Goal: Communication & Community: Participate in discussion

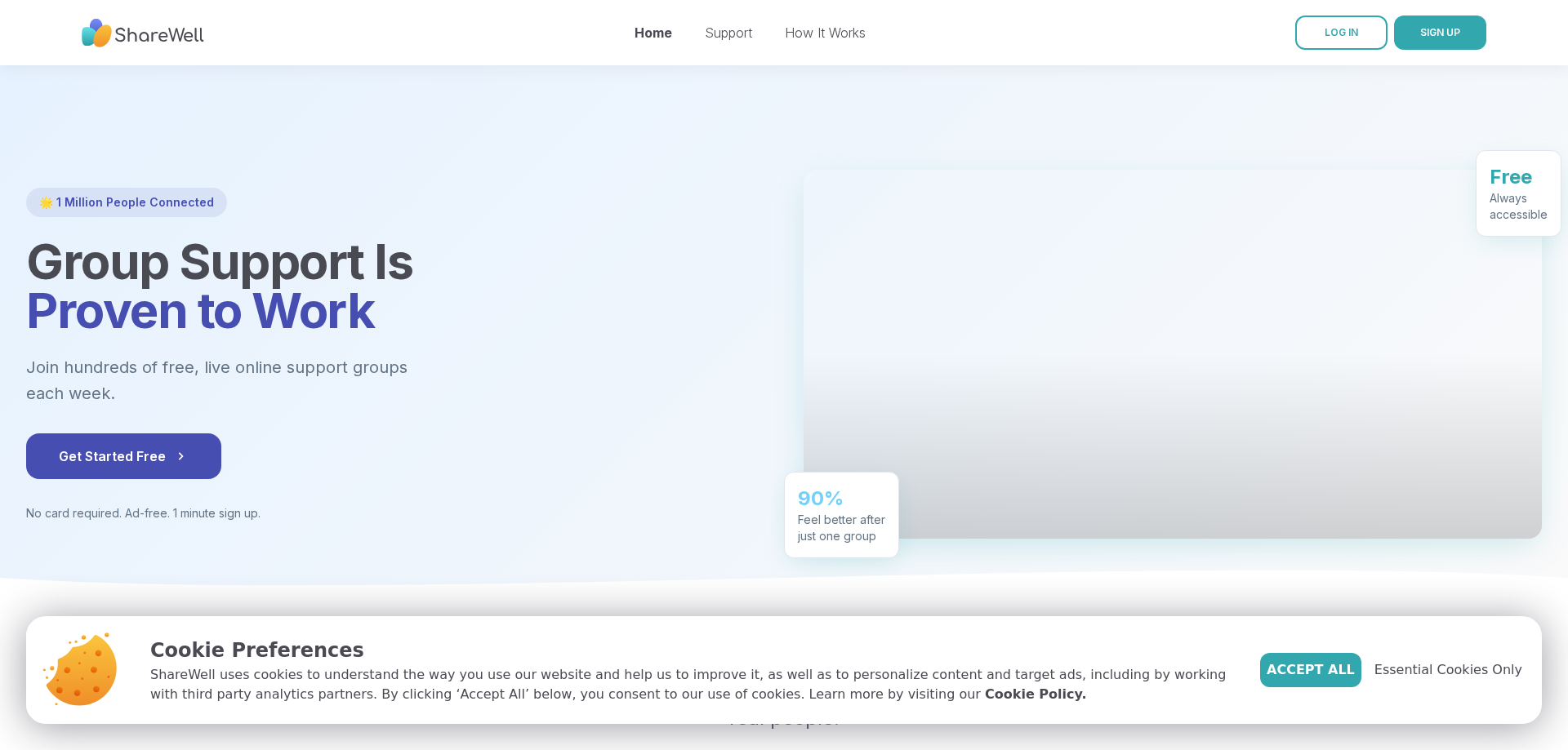
click at [1333, 31] on span "LOG IN" at bounding box center [1341, 32] width 33 height 12
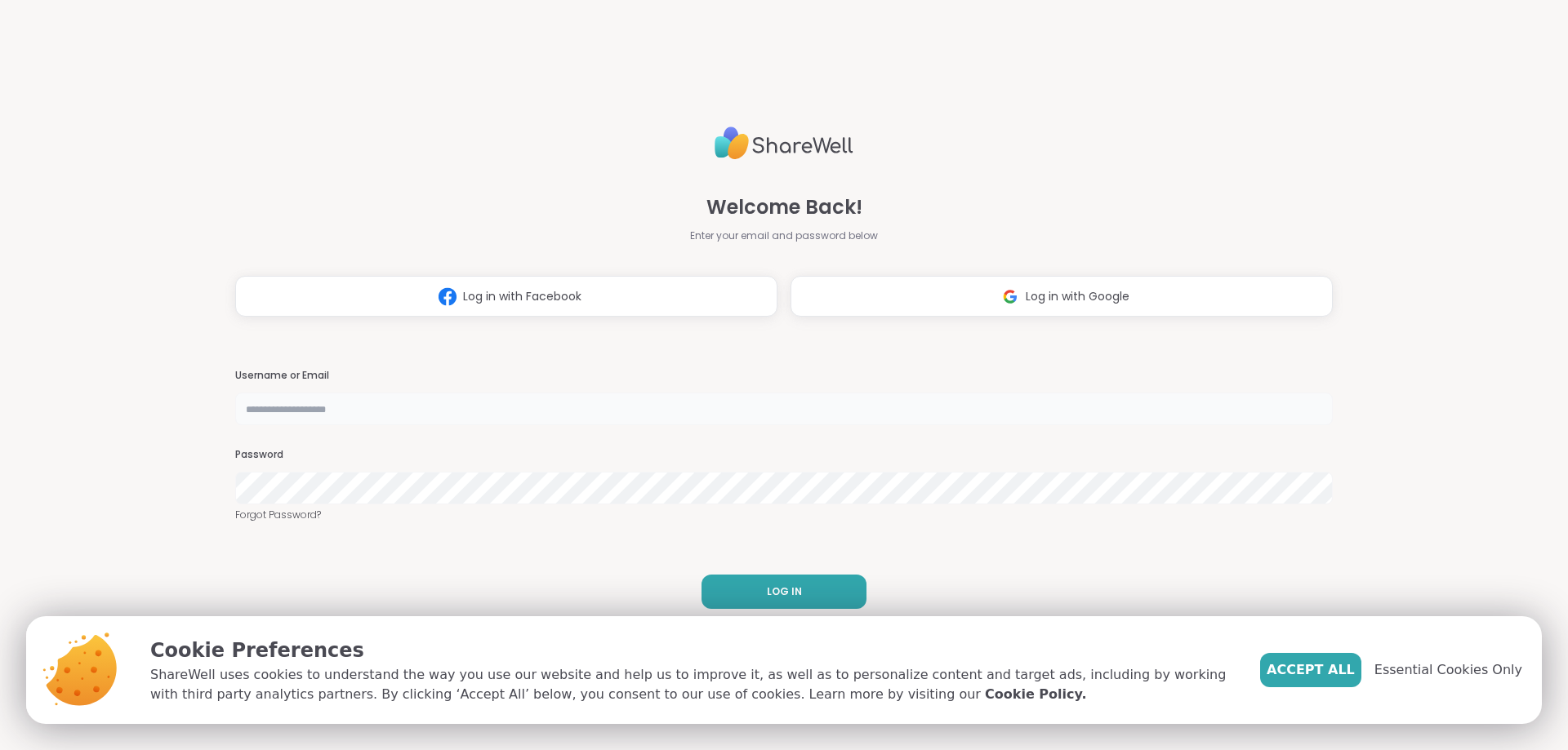
click at [380, 413] on input "text" at bounding box center [784, 408] width 1097 height 32
type input "**********"
click at [772, 583] on button "LOG IN" at bounding box center [784, 591] width 165 height 34
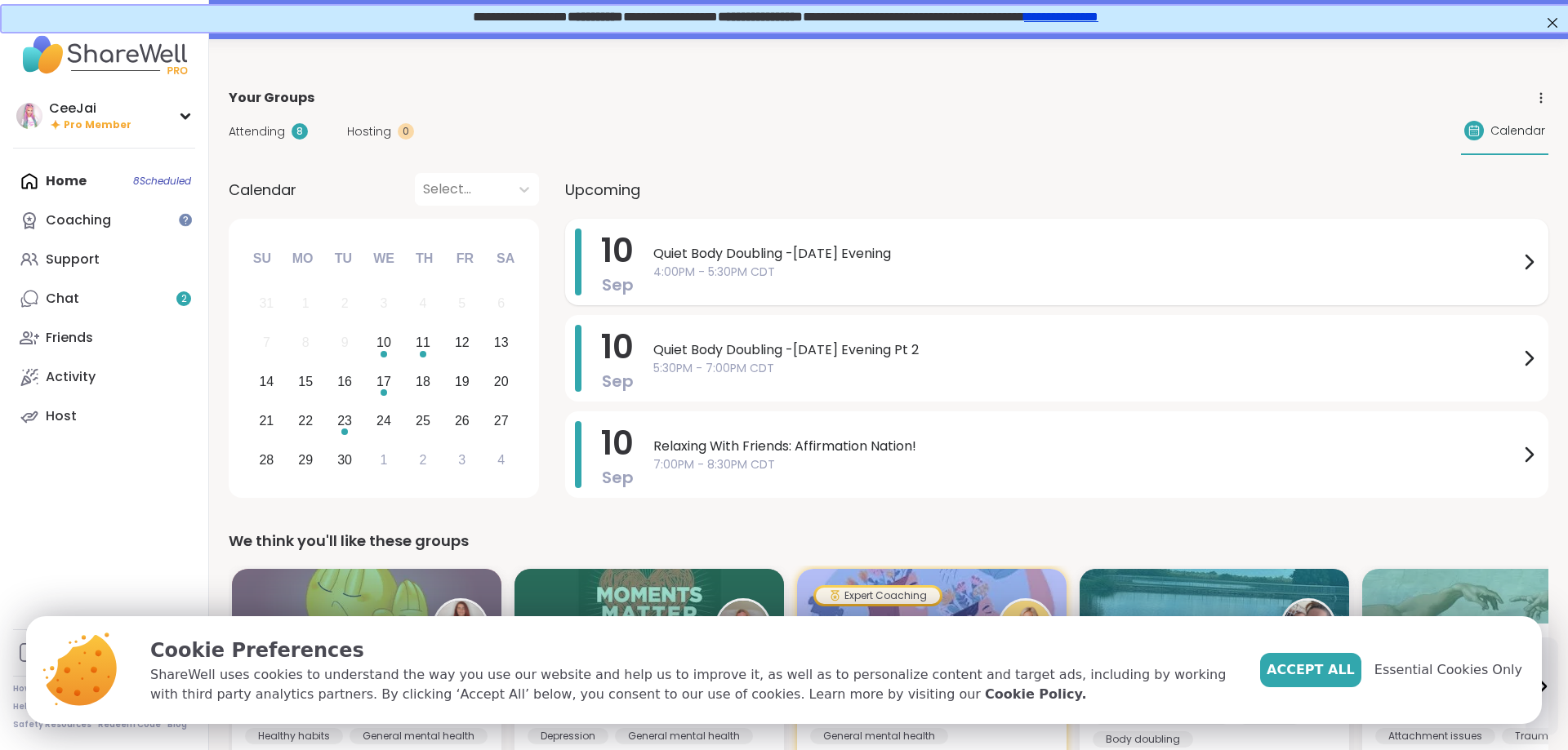
click at [760, 265] on span "4:00PM - 5:30PM CDT" at bounding box center [1086, 272] width 866 height 17
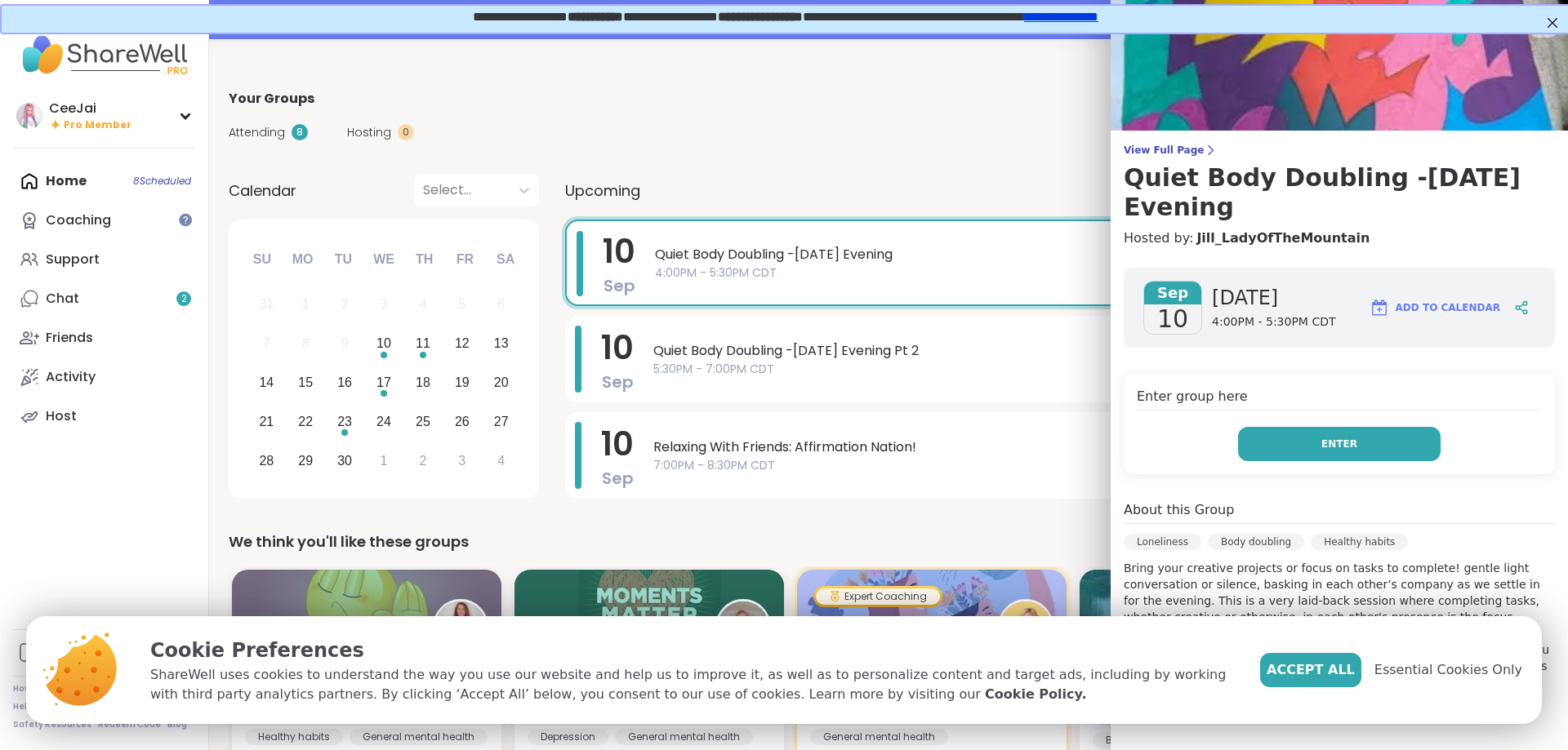
click at [1362, 442] on button "Enter" at bounding box center [1339, 443] width 203 height 34
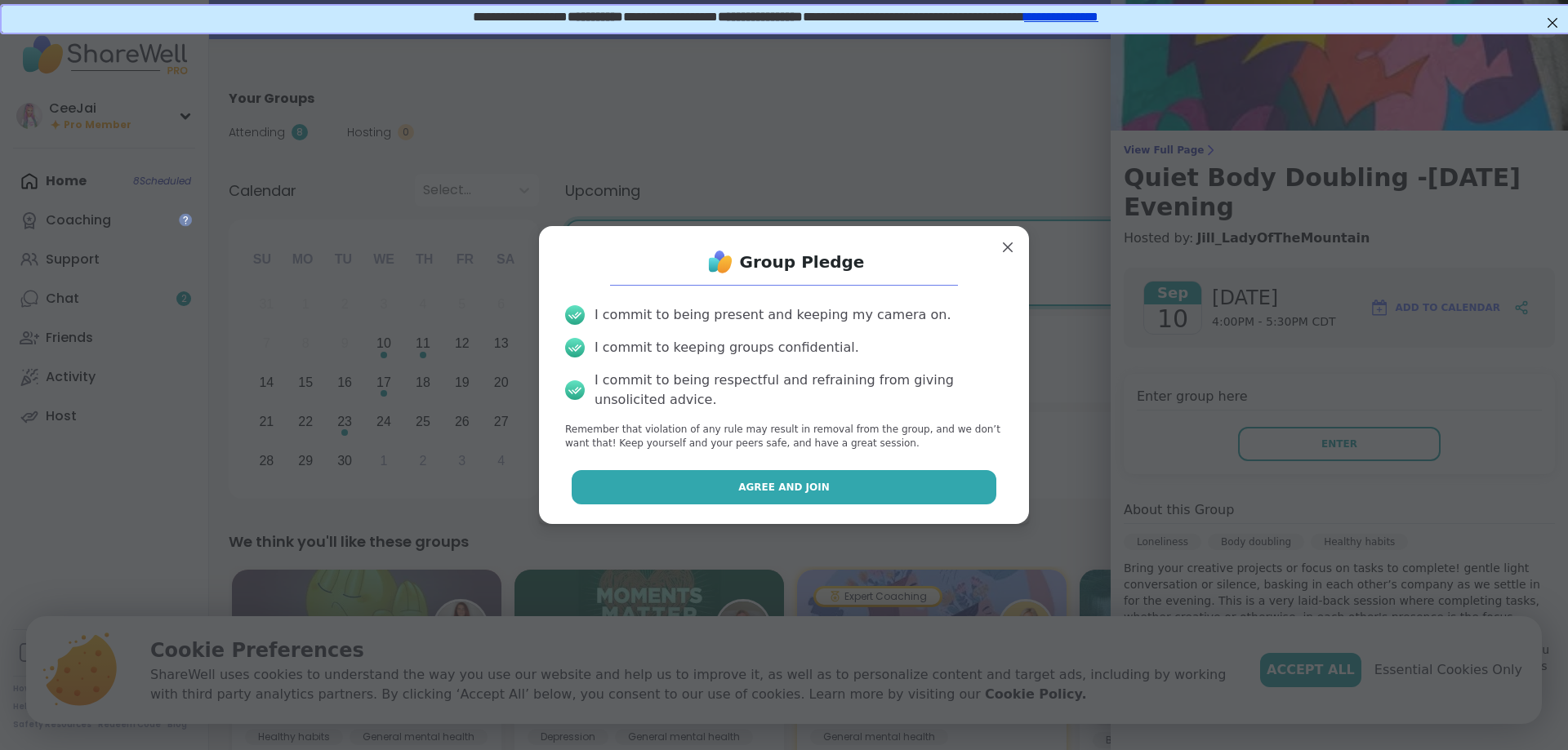
click at [780, 494] on span "Agree and Join" at bounding box center [784, 487] width 92 height 15
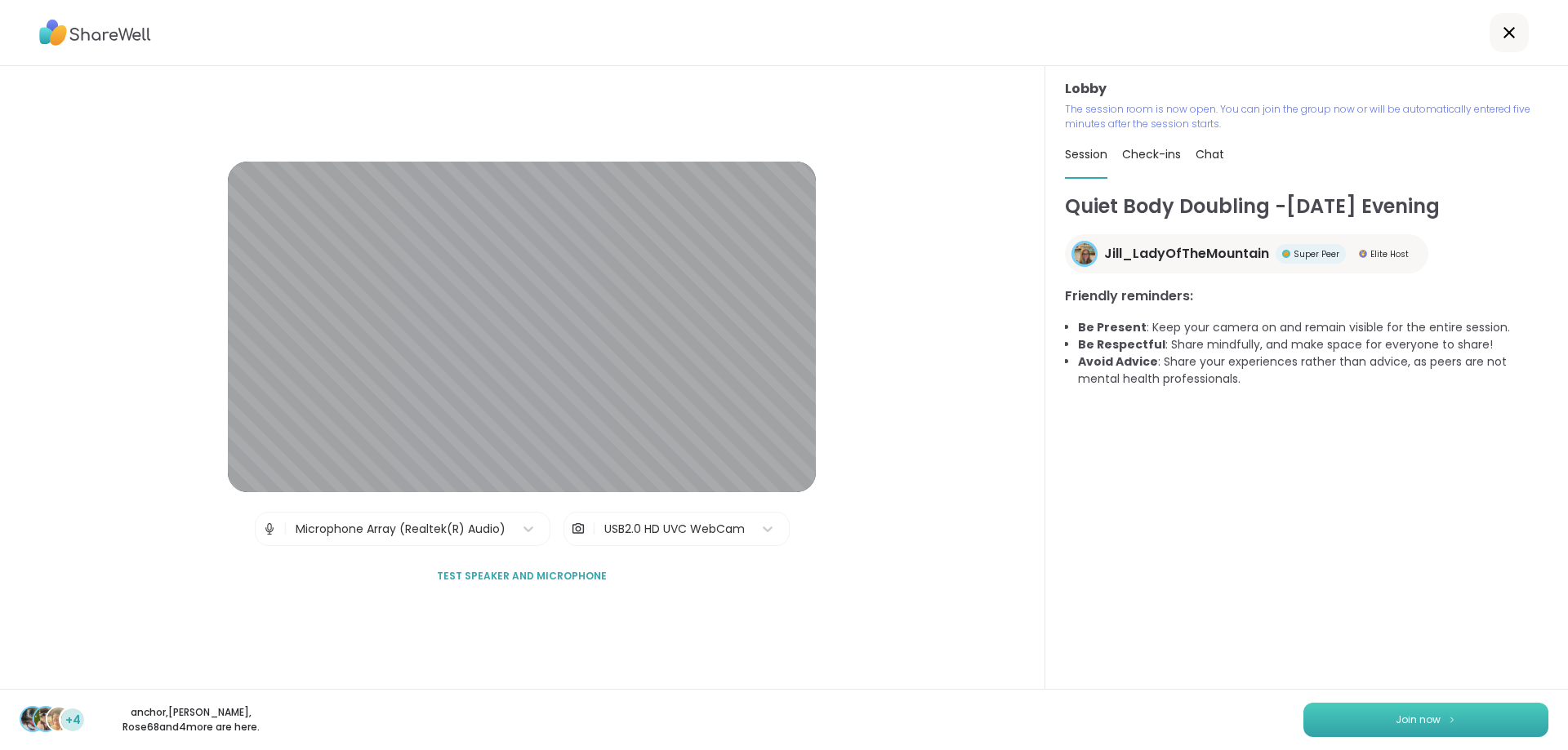
click at [1428, 712] on span "Join now" at bounding box center [1417, 719] width 45 height 15
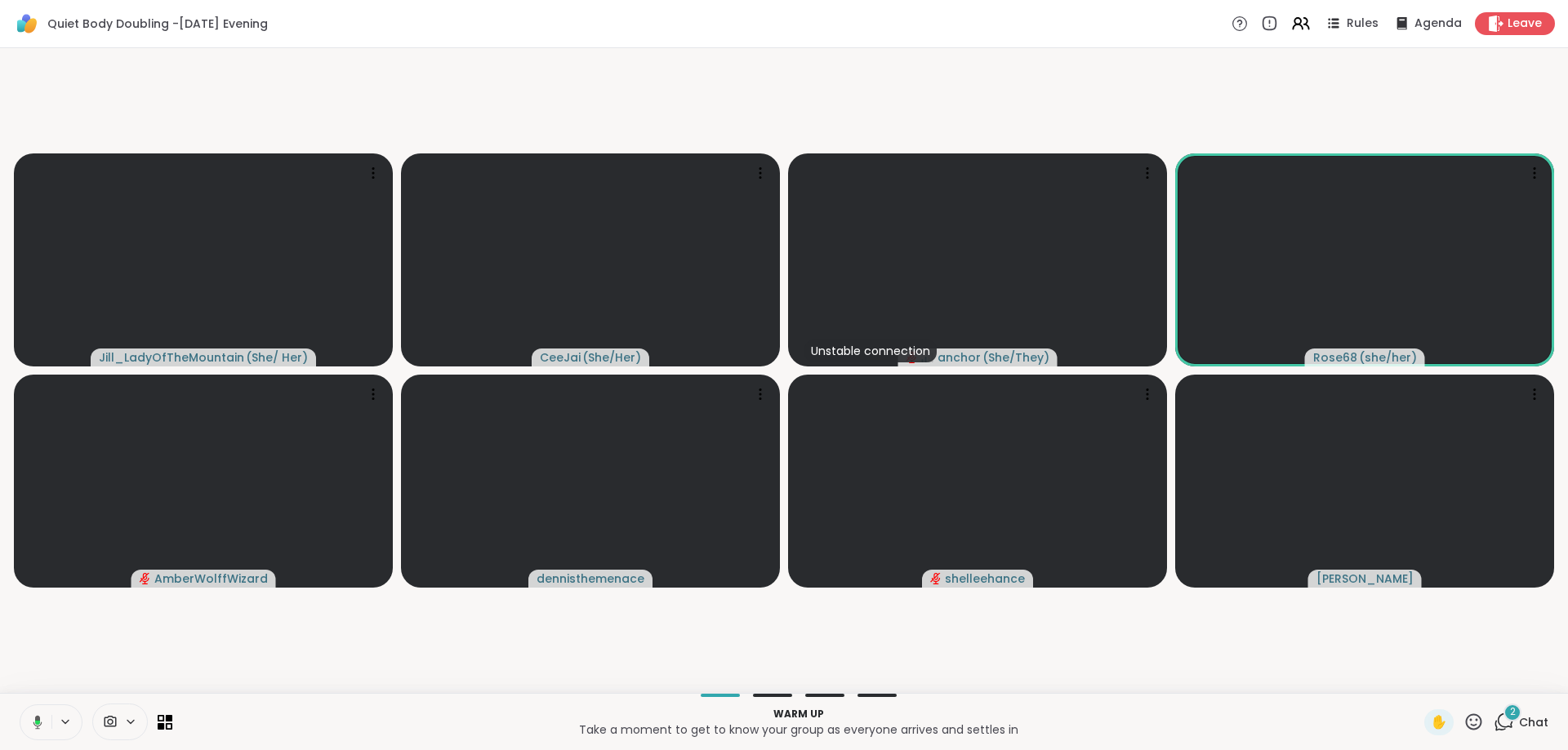
click at [31, 724] on icon at bounding box center [36, 722] width 15 height 15
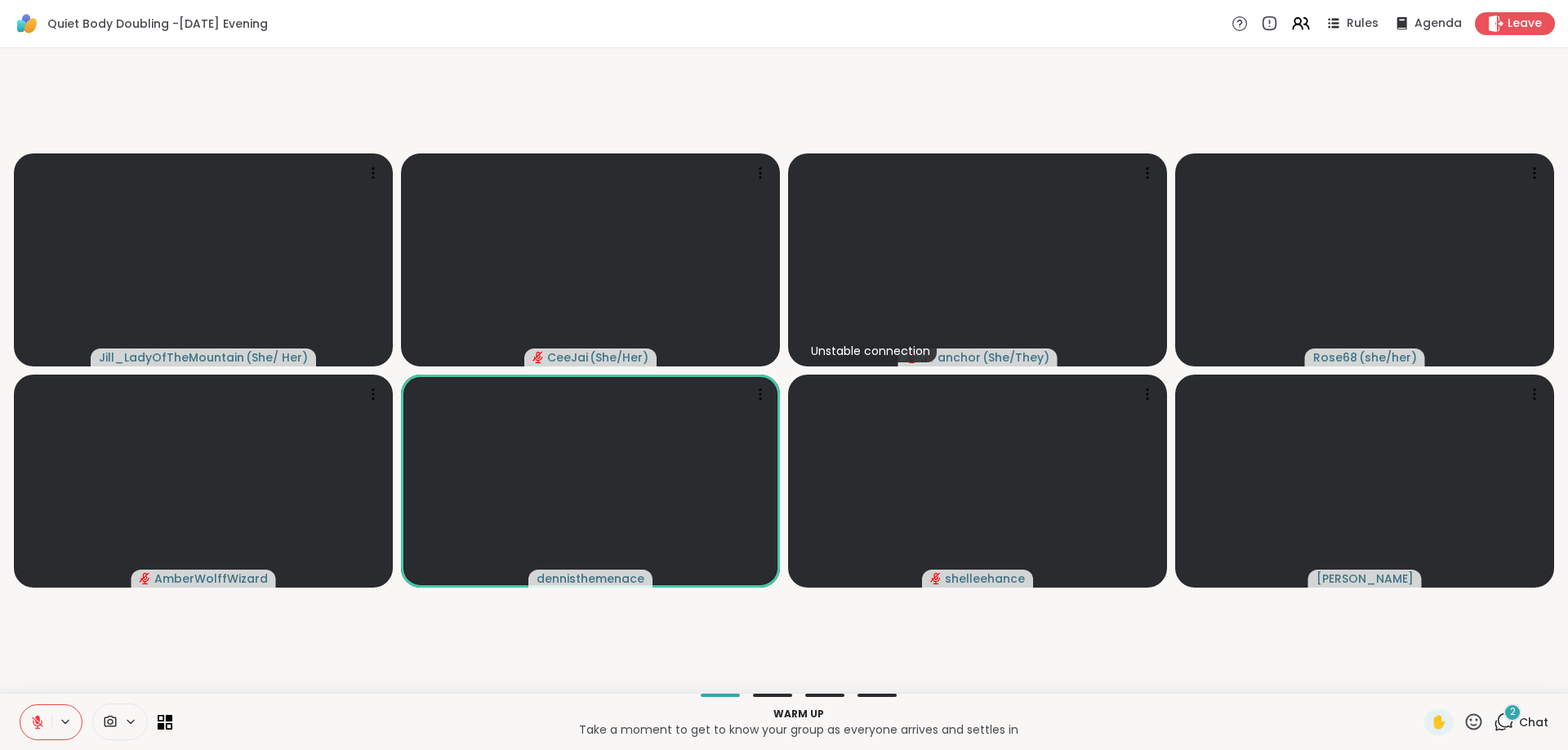
click at [1520, 715] on div "2" at bounding box center [1513, 713] width 18 height 18
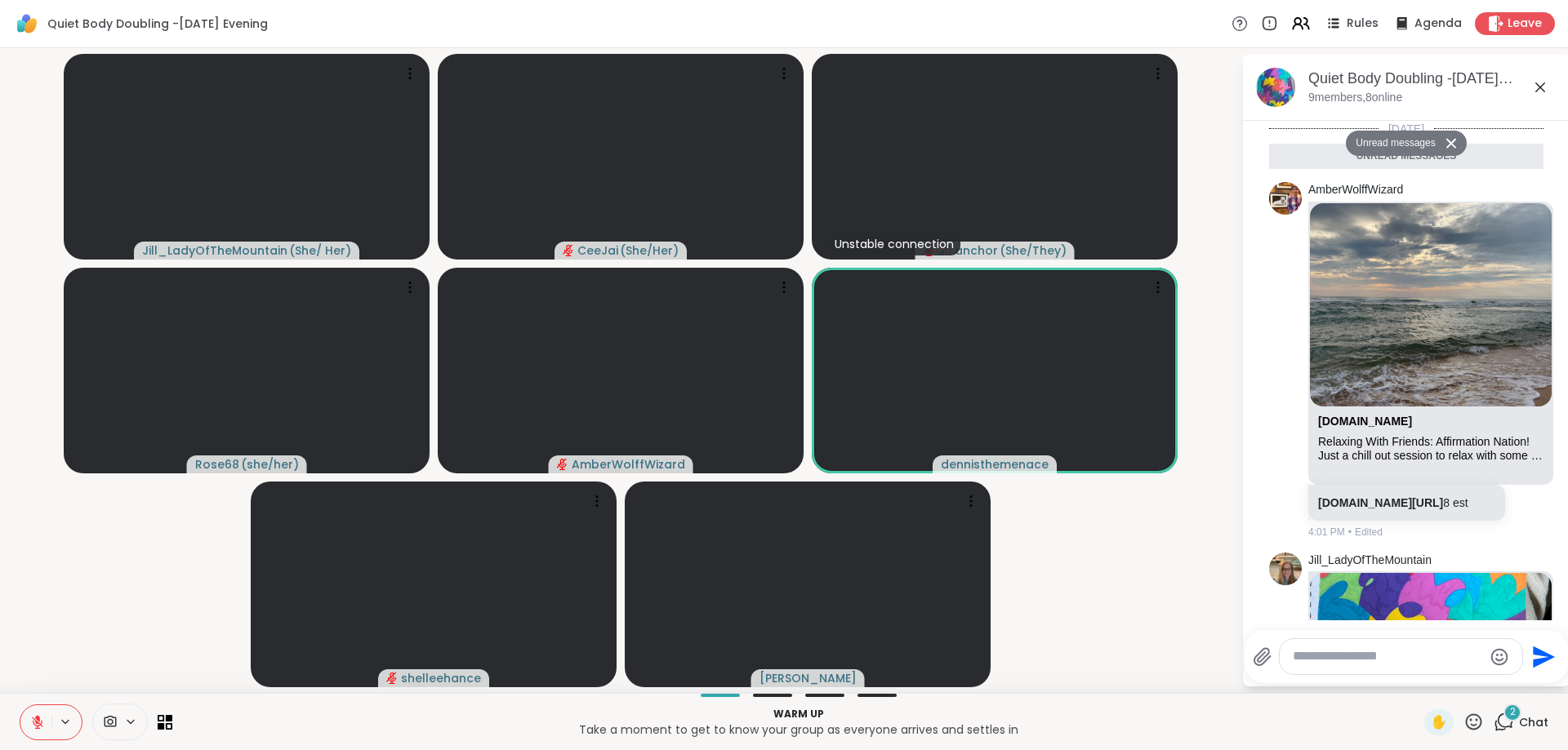
scroll to position [361, 0]
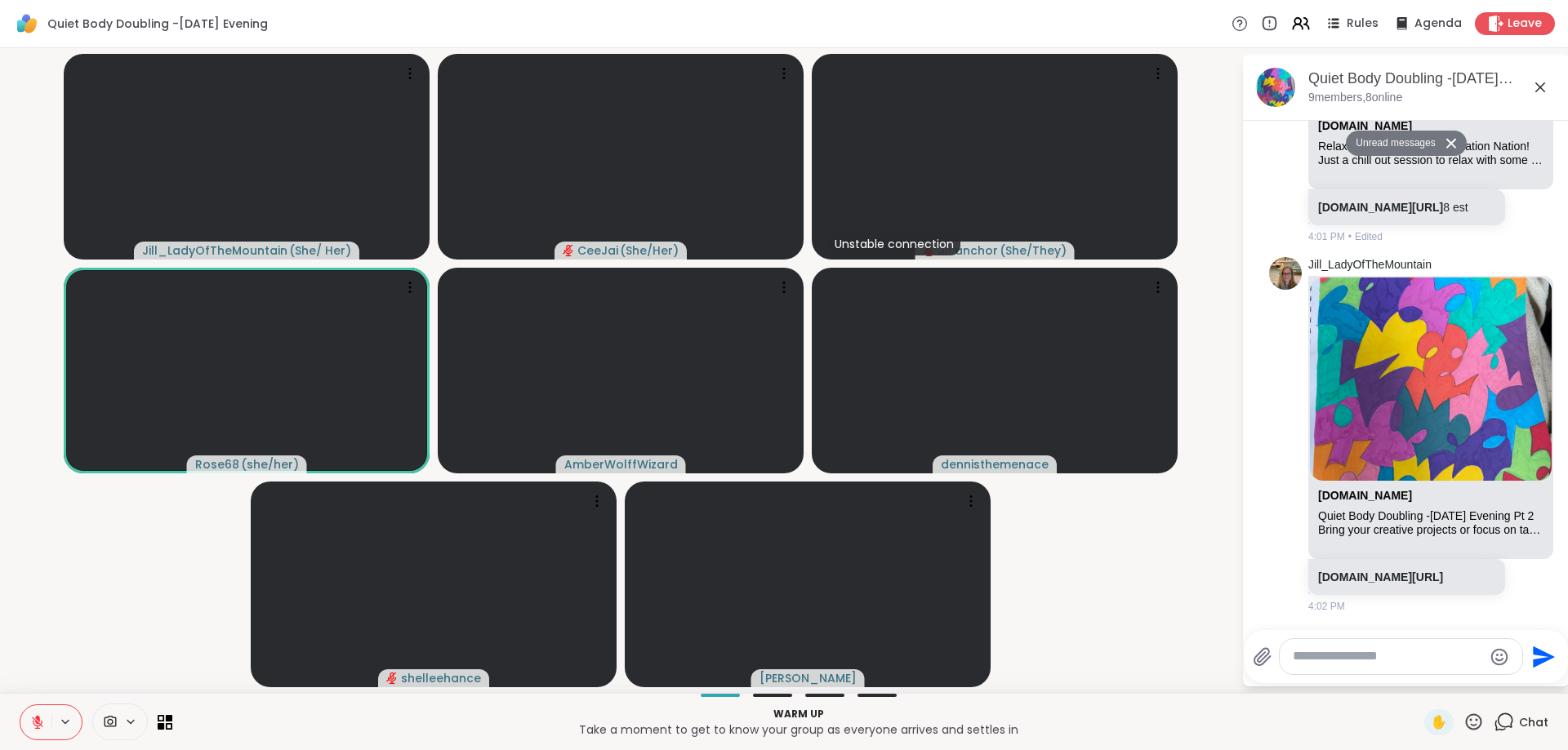
click at [38, 717] on icon at bounding box center [37, 718] width 5 height 7
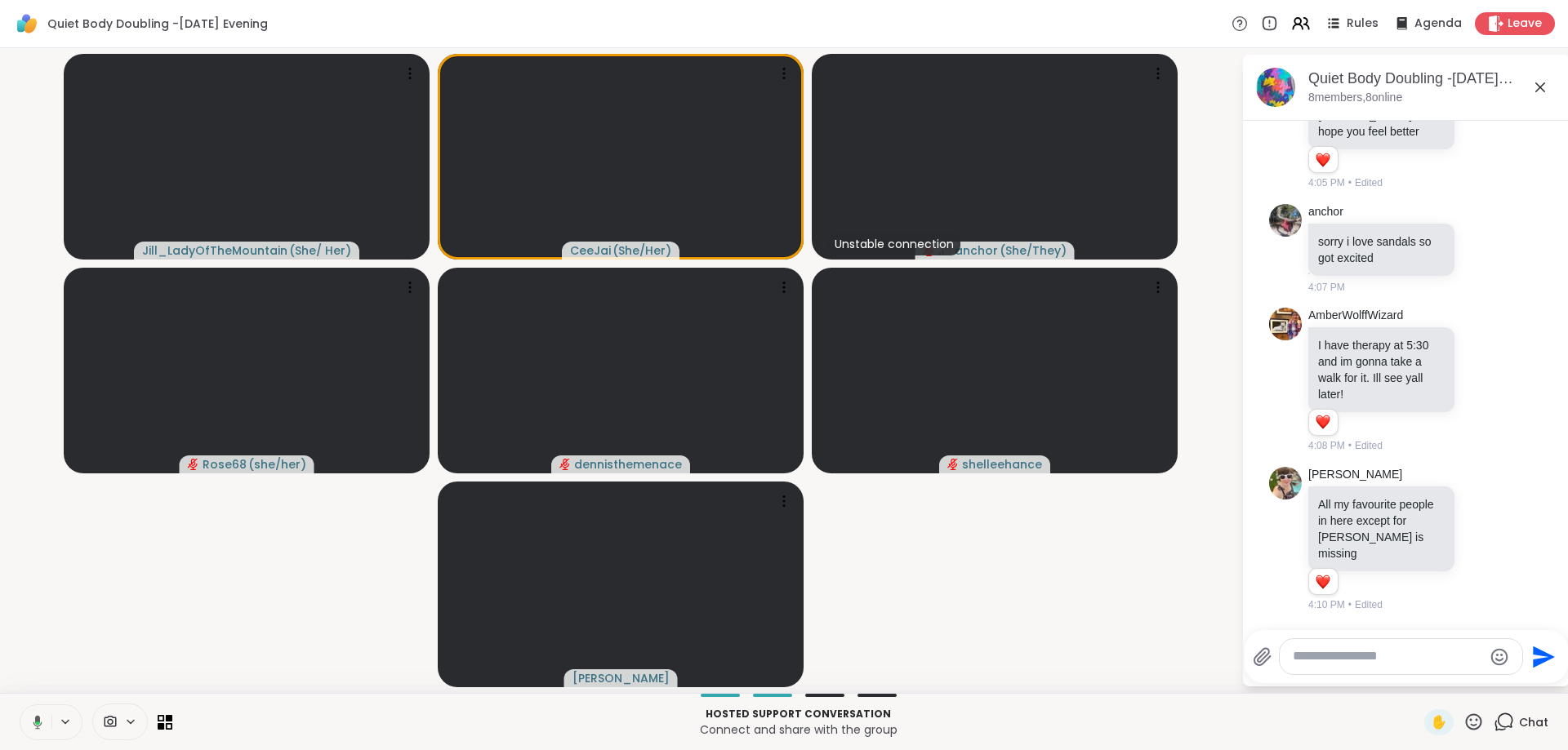
scroll to position [854, 0]
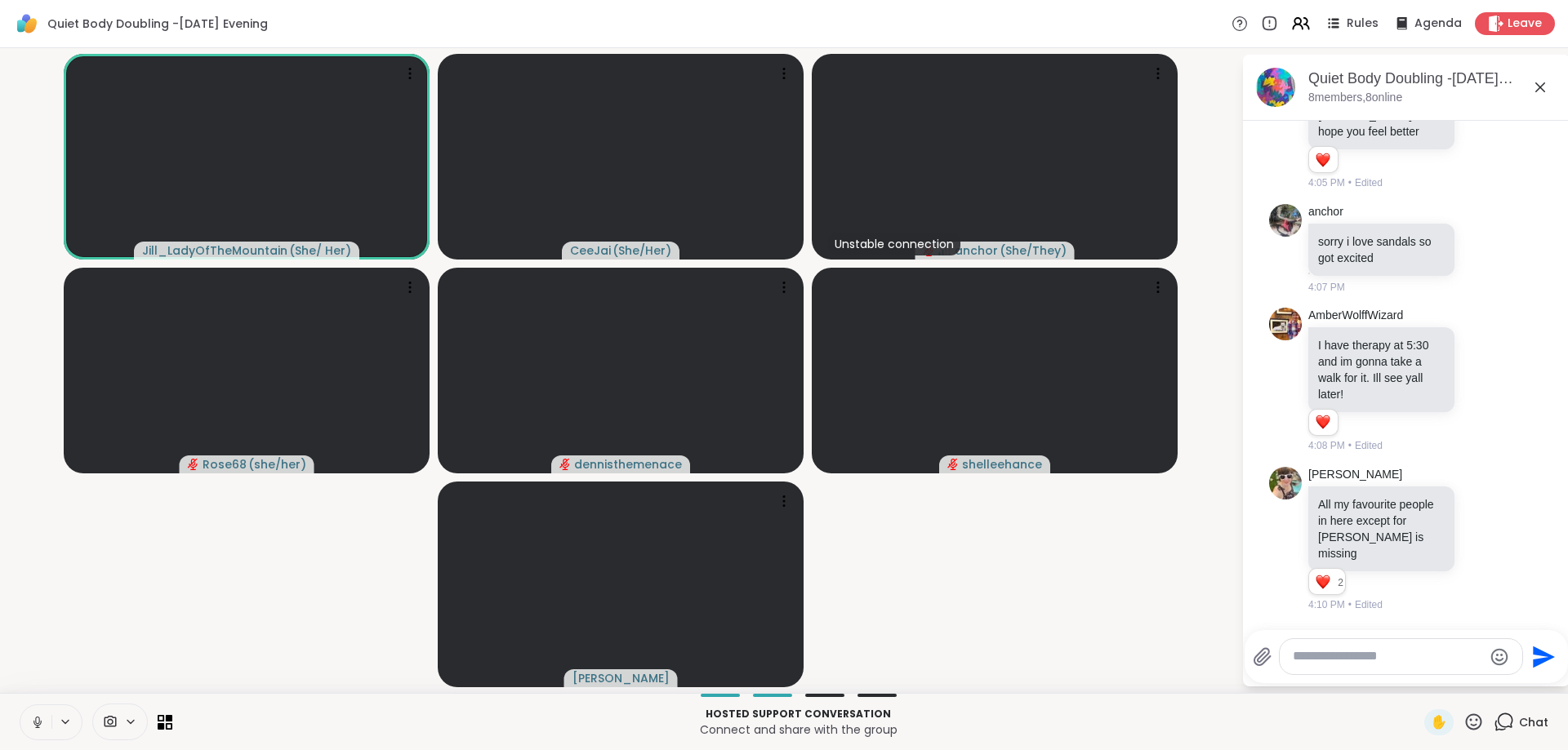
click at [36, 720] on icon at bounding box center [36, 719] width 4 height 7
click at [36, 718] on icon at bounding box center [37, 718] width 5 height 7
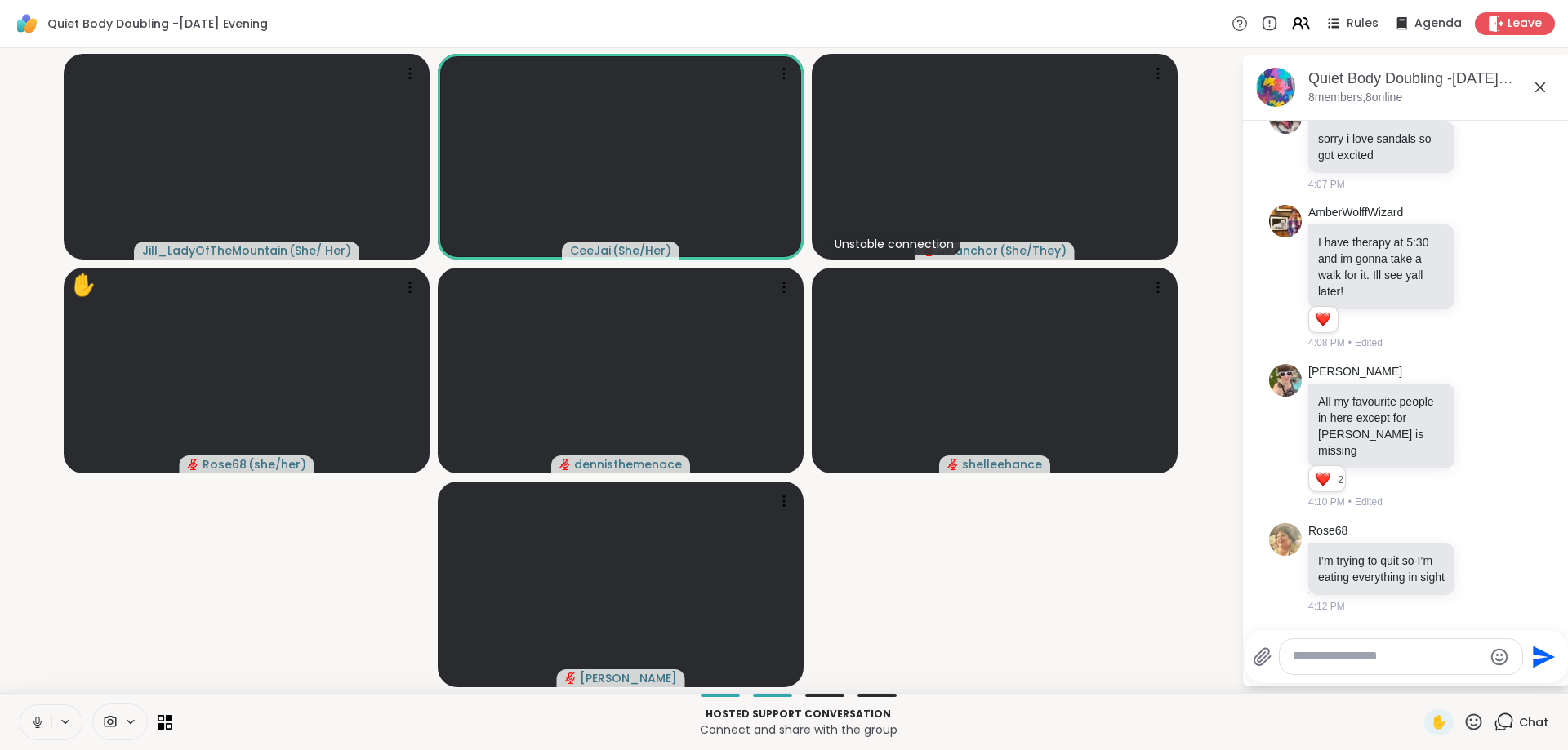
scroll to position [997, 0]
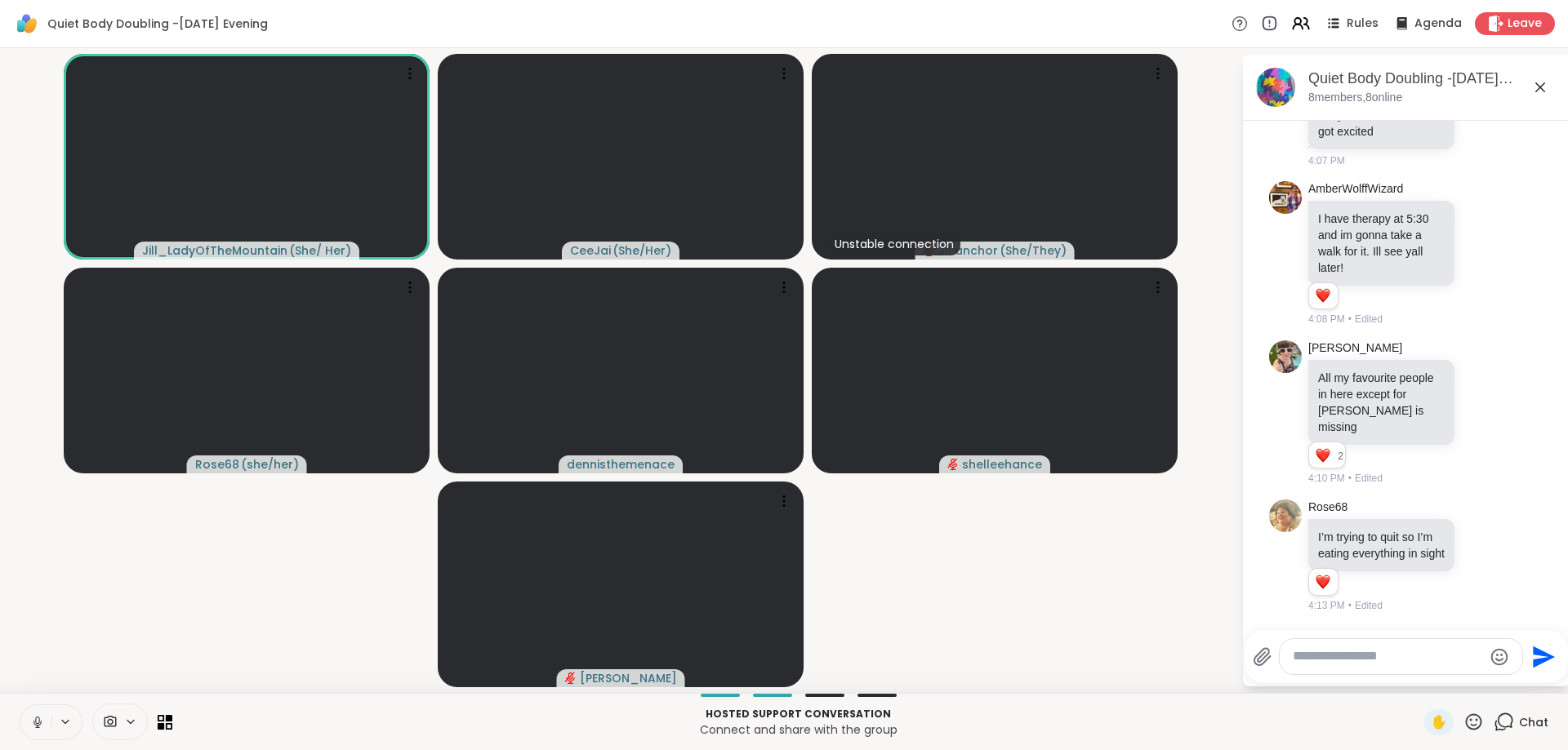
click at [38, 714] on icon at bounding box center [38, 722] width 15 height 15
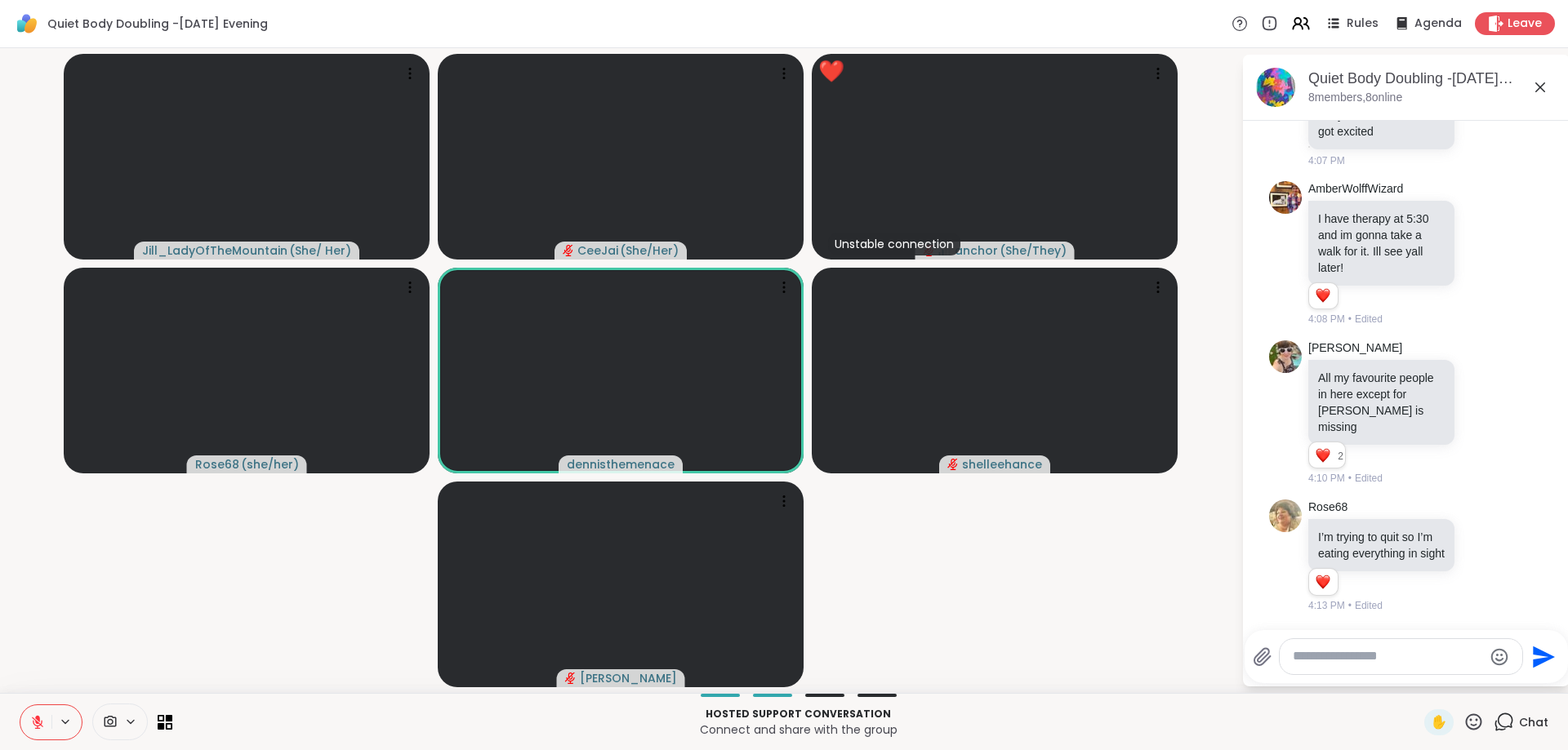
click at [1475, 722] on icon at bounding box center [1473, 721] width 21 height 21
click at [1493, 675] on span "🌟" at bounding box center [1498, 679] width 17 height 20
click at [33, 719] on icon at bounding box center [37, 722] width 12 height 12
click at [33, 719] on icon at bounding box center [38, 722] width 15 height 15
click at [34, 718] on icon at bounding box center [38, 722] width 15 height 15
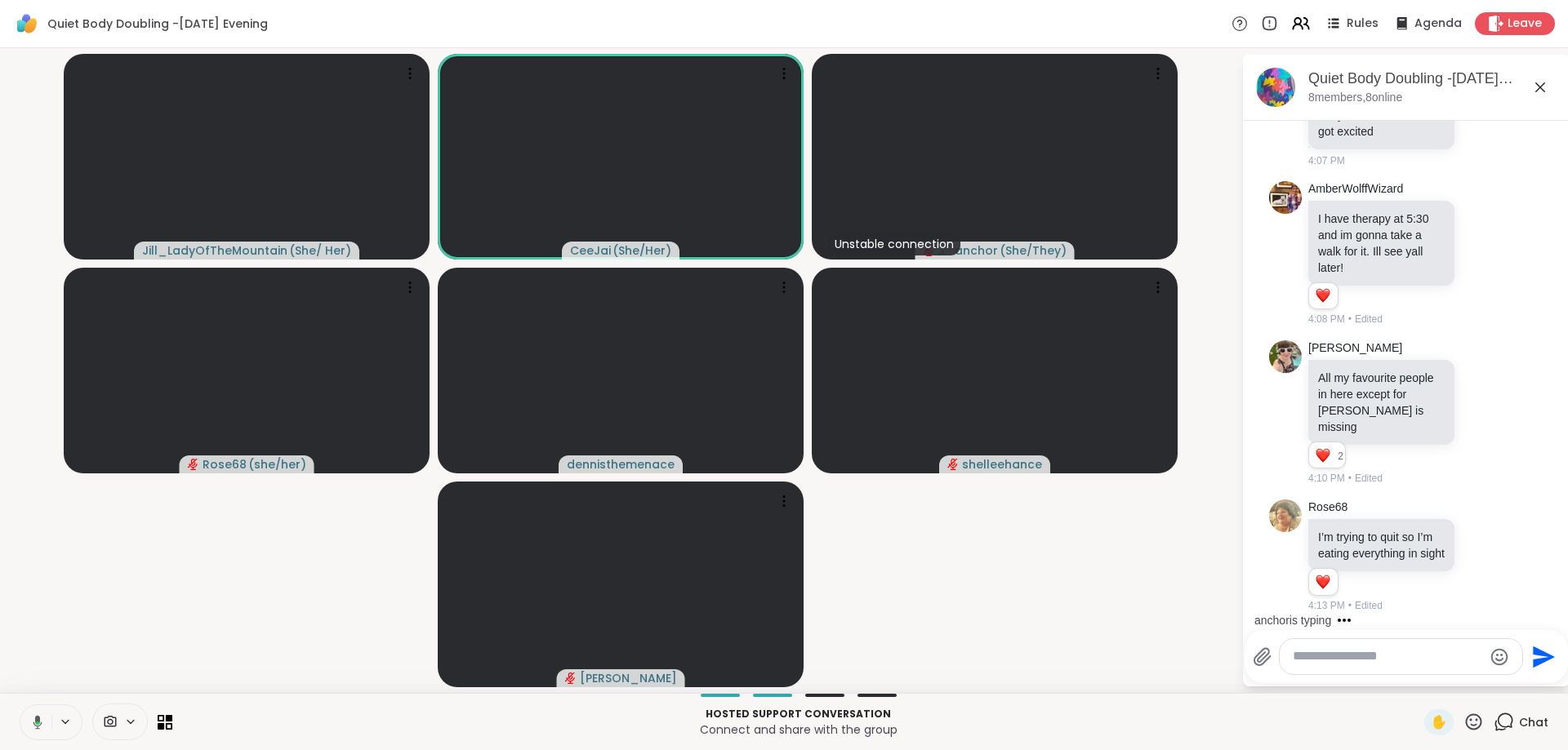
click at [35, 718] on icon at bounding box center [37, 721] width 9 height 14
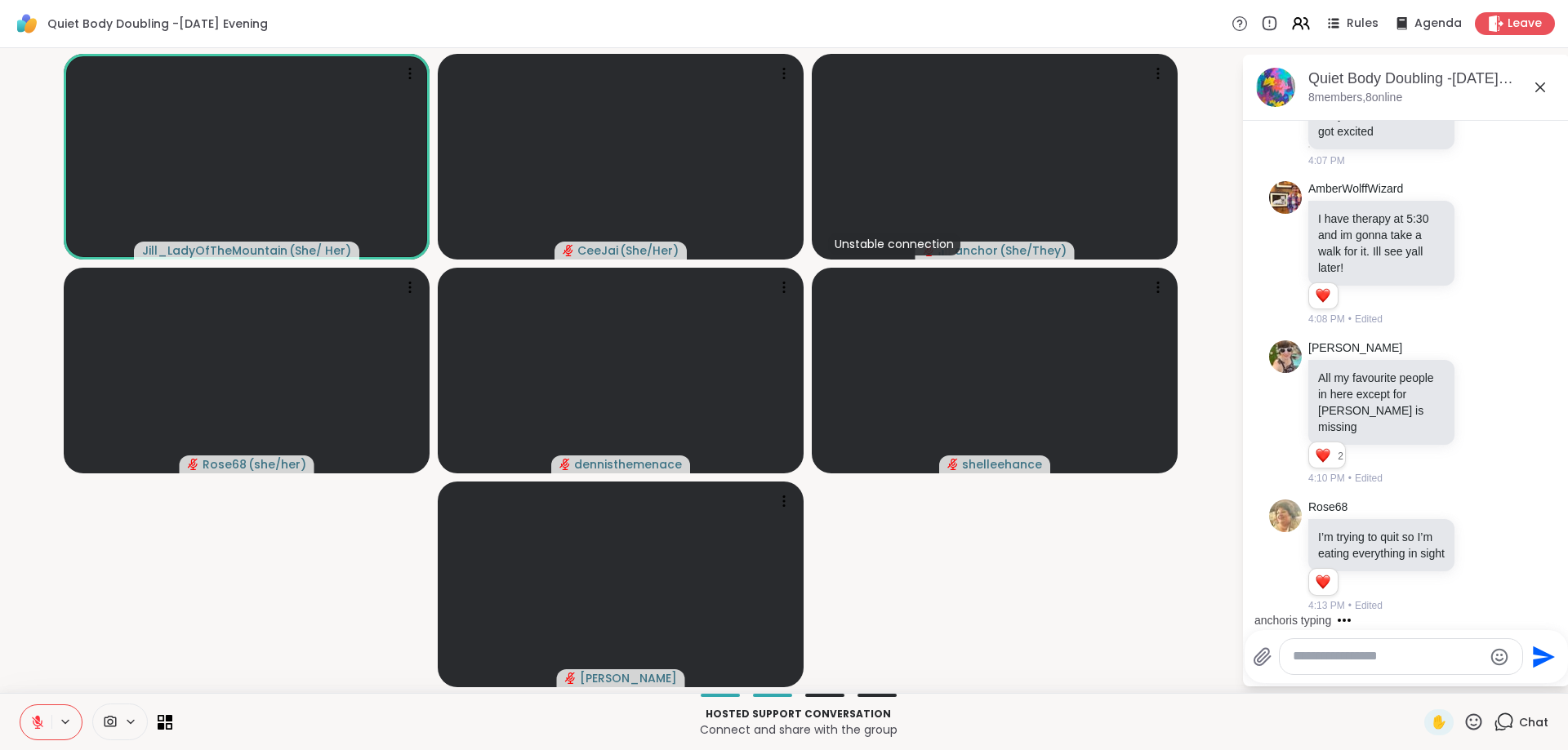
scroll to position [1116, 0]
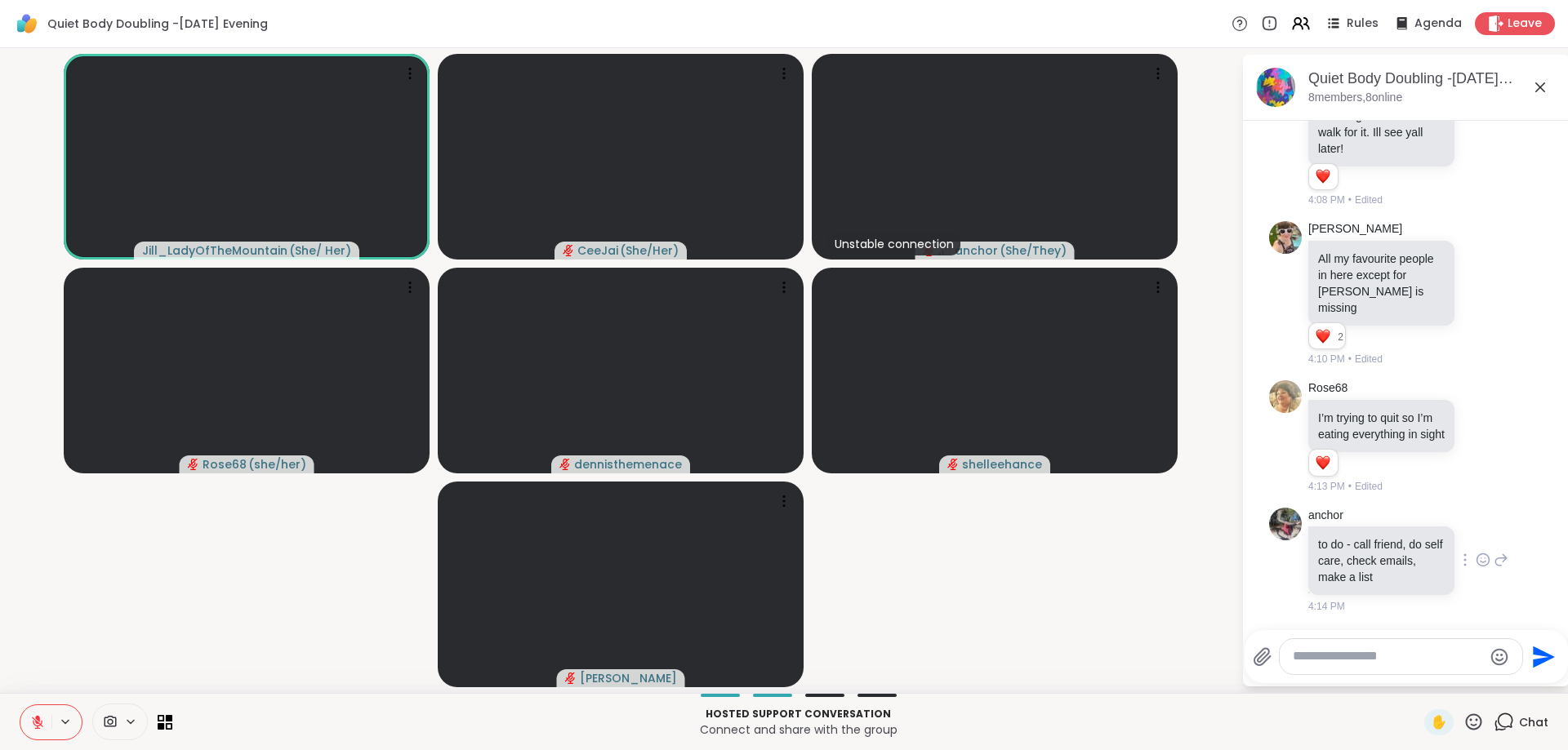
click at [1485, 561] on icon at bounding box center [1483, 561] width 5 height 2
click at [1359, 529] on div "Select Reaction: Heart" at bounding box center [1353, 533] width 15 height 15
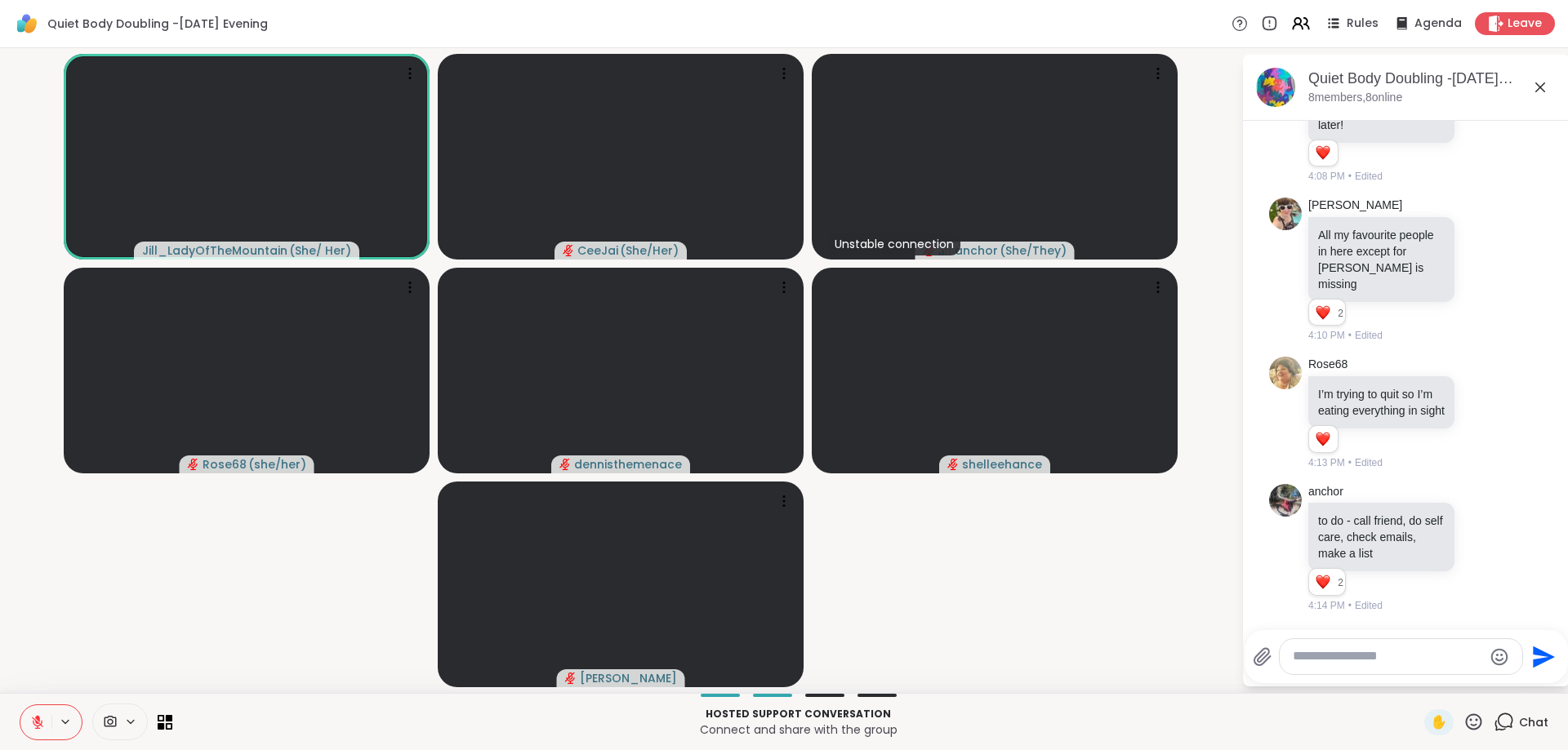
click at [36, 719] on icon at bounding box center [37, 718] width 5 height 7
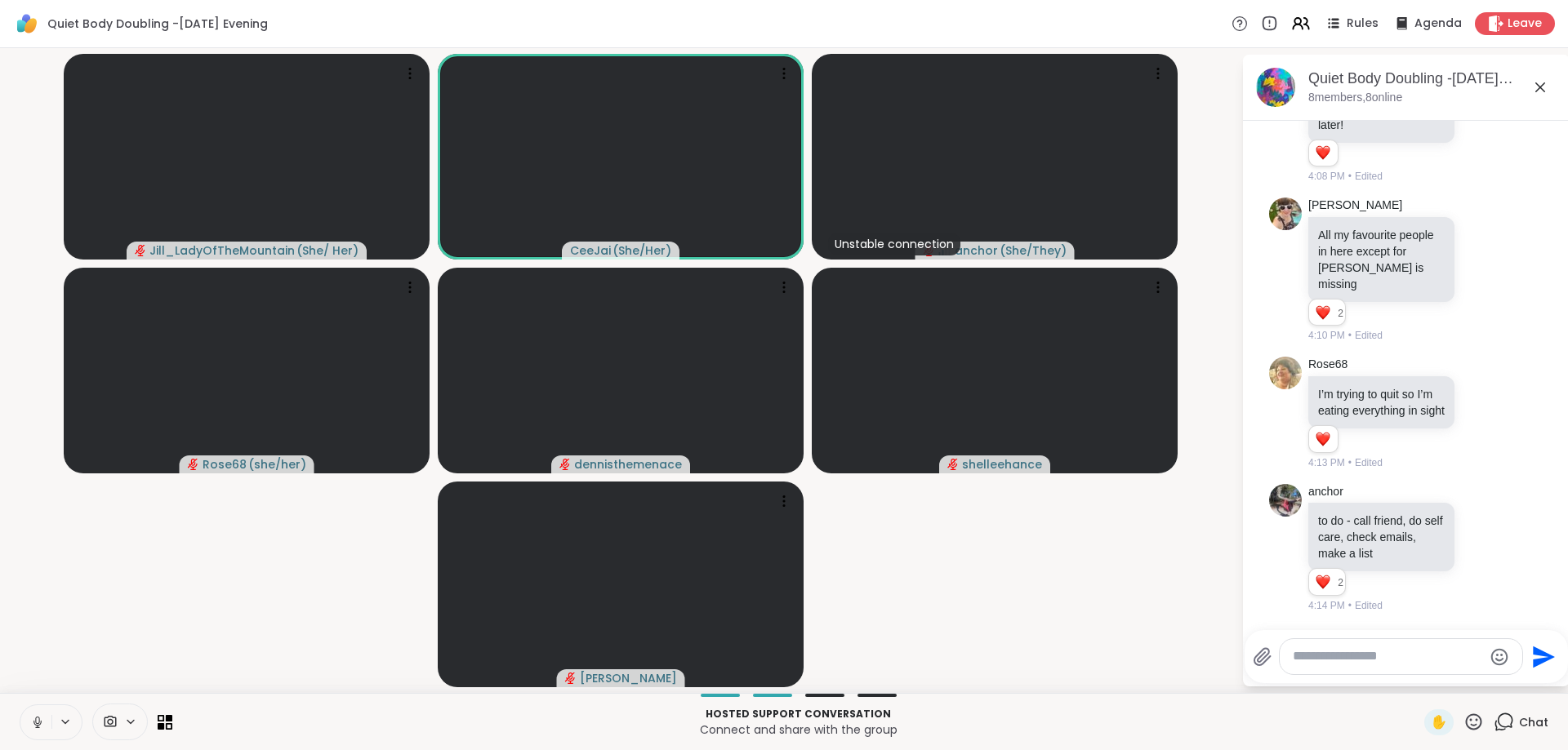
click at [36, 721] on icon at bounding box center [38, 722] width 15 height 15
